Goal: Information Seeking & Learning: Compare options

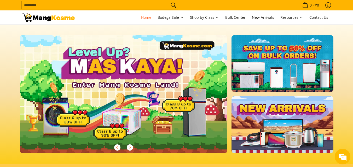
click at [103, 3] on input "Search..." at bounding box center [95, 5] width 148 height 8
type input "*"
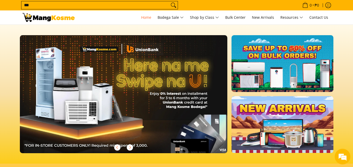
scroll to position [0, 415]
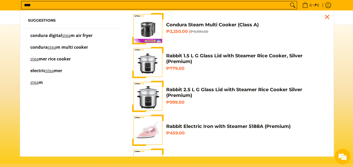
type input "****"
click at [203, 22] on h4 "Condura Steam Multi Cooker (Class A)" at bounding box center [245, 25] width 159 height 6
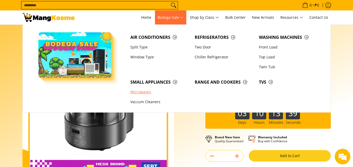
click at [140, 93] on link "Microwaves" at bounding box center [160, 92] width 64 height 10
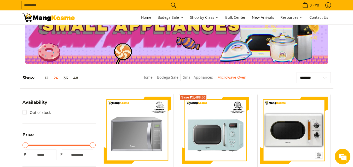
click at [120, 5] on input "Search..." at bounding box center [95, 5] width 148 height 8
click at [264, 17] on span "New Arrivals" at bounding box center [263, 17] width 22 height 5
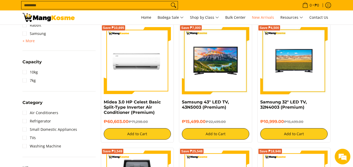
scroll to position [183, 0]
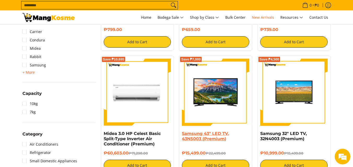
click at [203, 133] on link "Samsung 43" LED TV, 43N5003 (Premium)" at bounding box center [205, 136] width 47 height 10
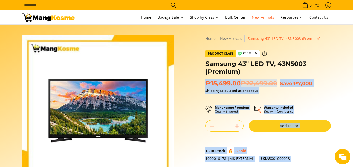
drag, startPoint x: 253, startPoint y: 76, endPoint x: 203, endPoint y: 62, distance: 52.2
click at [203, 62] on div "**********" at bounding box center [268, 129] width 131 height 188
drag, startPoint x: 203, startPoint y: 62, endPoint x: 233, endPoint y: 67, distance: 31.0
click at [234, 67] on div "**********" at bounding box center [268, 129] width 131 height 188
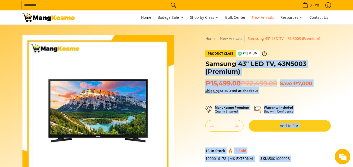
click at [209, 69] on h1 "Samsung 43" LED TV, 43N5003 (Premium)" at bounding box center [267, 68] width 125 height 16
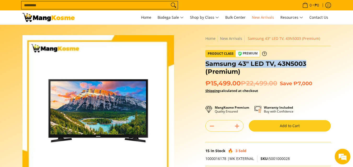
drag, startPoint x: 206, startPoint y: 62, endPoint x: 306, endPoint y: 64, distance: 99.8
click at [306, 64] on h1 "Samsung 43" LED TV, 43N5003 (Premium)" at bounding box center [267, 68] width 125 height 16
copy h1 "Samsung 43" LED TV, 43N5003"
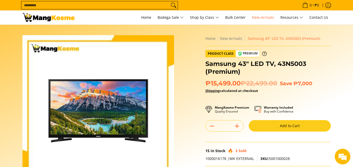
click at [333, 78] on div "**********" at bounding box center [268, 129] width 131 height 188
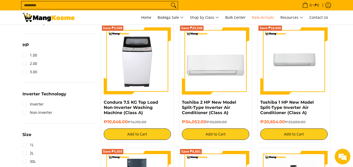
scroll to position [261, 0]
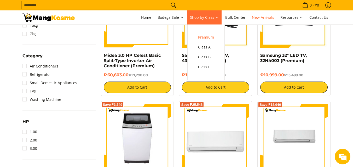
click at [211, 34] on span "Premium" at bounding box center [206, 37] width 16 height 7
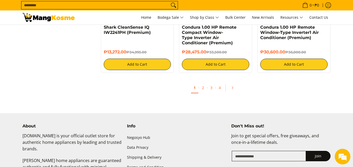
scroll to position [1045, 0]
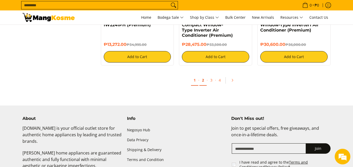
click at [204, 80] on link "2" at bounding box center [202, 80] width 7 height 11
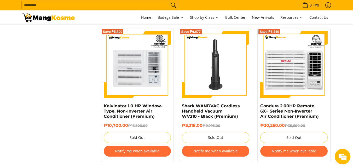
scroll to position [1071, 0]
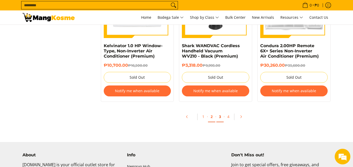
click at [218, 118] on link "3" at bounding box center [219, 117] width 7 height 11
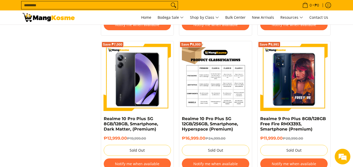
scroll to position [940, 0]
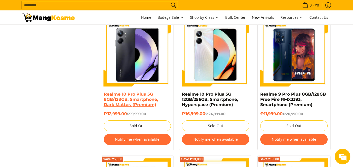
click at [133, 98] on link "Realme 10 Pro Plus 5G 8GB/128GB, Smartphone, Dark Matter, (Premium)" at bounding box center [131, 99] width 54 height 15
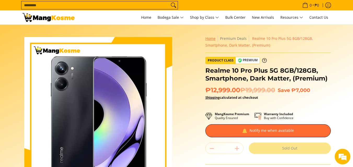
click at [213, 40] on link "Home" at bounding box center [210, 38] width 10 height 5
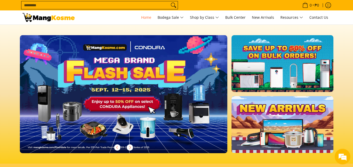
click at [125, 4] on input "Search..." at bounding box center [95, 5] width 148 height 8
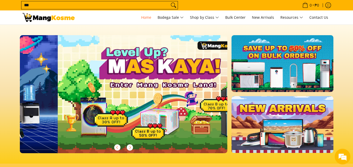
scroll to position [0, 208]
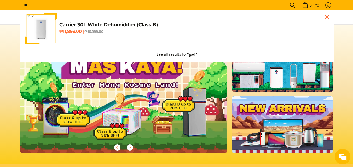
type input "*"
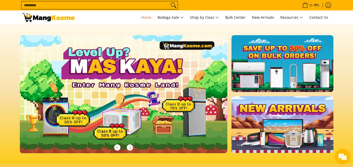
type input "*"
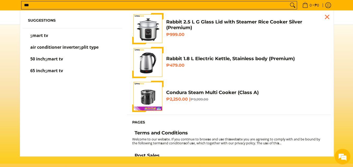
scroll to position [0, 0]
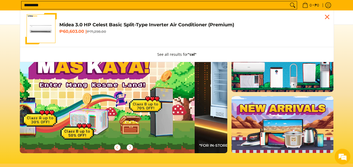
type input "*********"
click at [288, 1] on button "Search" at bounding box center [292, 5] width 8 height 8
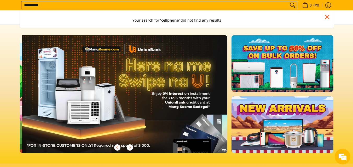
scroll to position [0, 415]
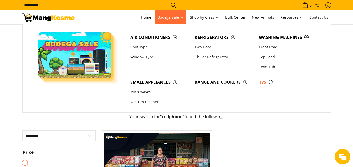
click at [262, 81] on span "TVs" at bounding box center [288, 82] width 59 height 7
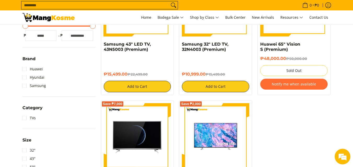
scroll to position [104, 0]
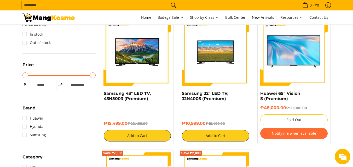
click at [48, 17] on img at bounding box center [48, 17] width 52 height 9
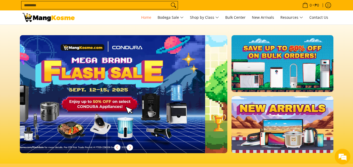
scroll to position [0, 208]
